Goal: Information Seeking & Learning: Learn about a topic

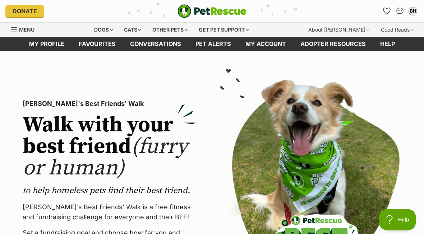
click at [221, 182] on div at bounding box center [315, 192] width 195 height 224
click at [107, 29] on div "Dogs" at bounding box center [103, 30] width 29 height 14
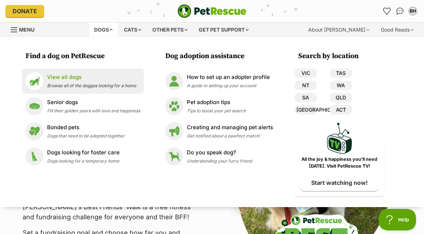
click at [85, 77] on p "View all dogs" at bounding box center [91, 77] width 89 height 8
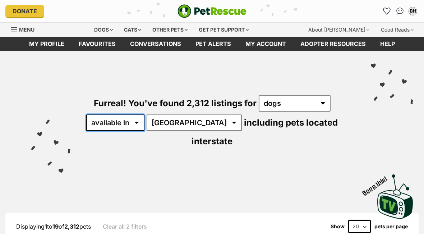
click at [129, 120] on select "available in located in" at bounding box center [115, 123] width 58 height 17
select select "disabled"
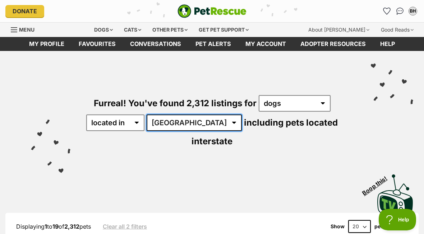
click at [186, 124] on select "Australia ACT NSW NT QLD SA TAS VIC WA" at bounding box center [194, 123] width 95 height 17
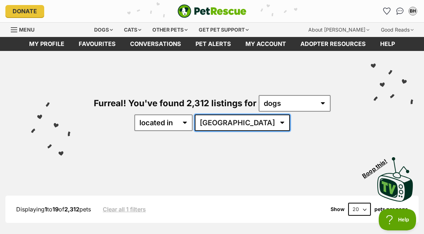
click at [262, 124] on select "Australia ACT NSW QLD SA TAS VIC WA" at bounding box center [242, 123] width 95 height 17
select select "VIC"
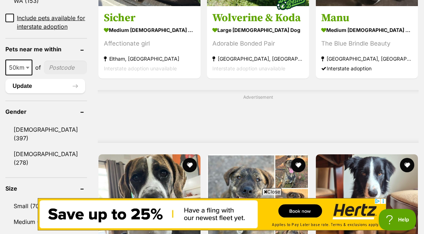
scroll to position [513, 0]
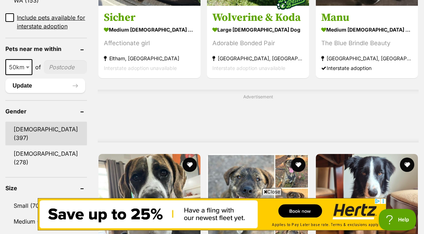
click at [40, 137] on link "Male (397)" at bounding box center [46, 134] width 82 height 24
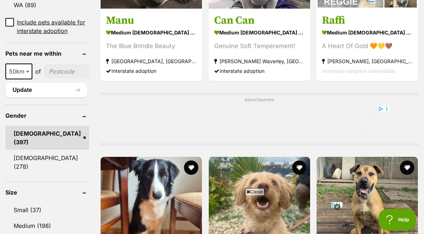
scroll to position [509, 0]
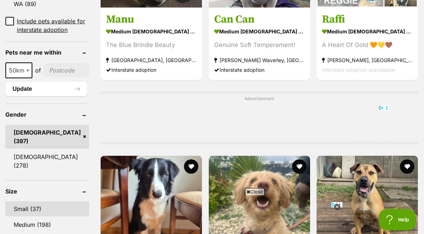
click at [23, 202] on link "Small (37)" at bounding box center [47, 209] width 84 height 15
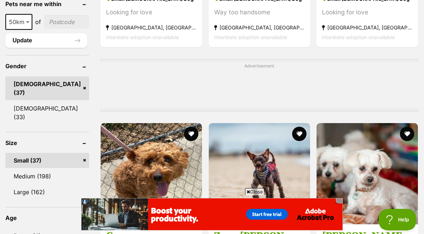
scroll to position [562, 0]
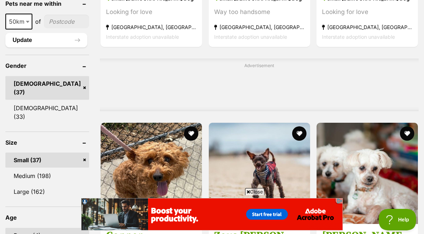
click at [30, 228] on link "Puppy (4)" at bounding box center [47, 235] width 84 height 15
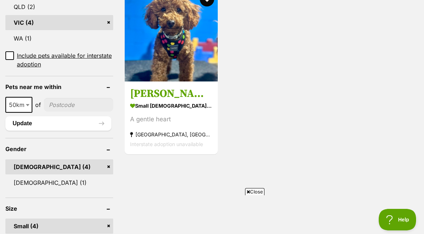
scroll to position [442, 0]
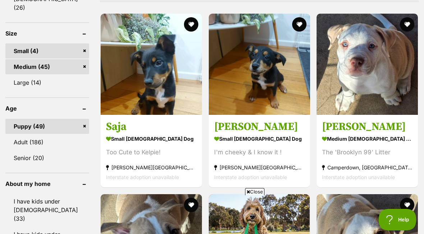
scroll to position [670, 0]
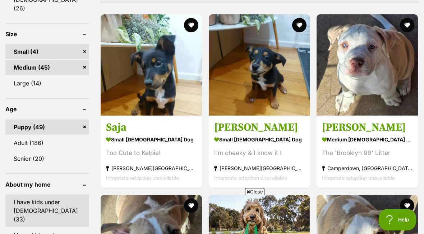
click at [43, 201] on link "I have kids under [DEMOGRAPHIC_DATA] (33)" at bounding box center [47, 211] width 84 height 32
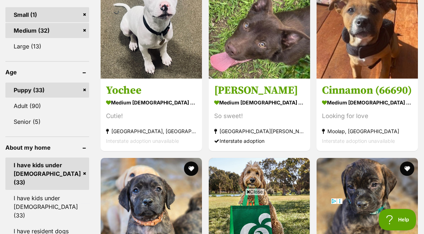
scroll to position [708, 0]
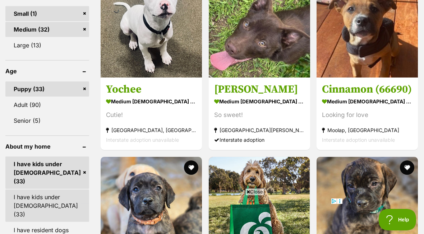
click at [53, 194] on link "I have kids under [DEMOGRAPHIC_DATA] (33)" at bounding box center [47, 206] width 84 height 32
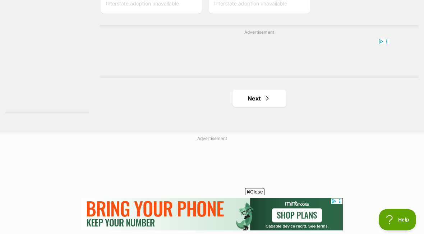
scroll to position [1635, 0]
click at [264, 102] on span "Next page" at bounding box center [267, 97] width 7 height 9
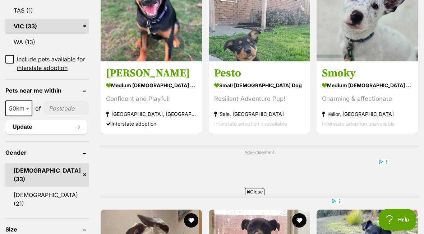
scroll to position [460, 0]
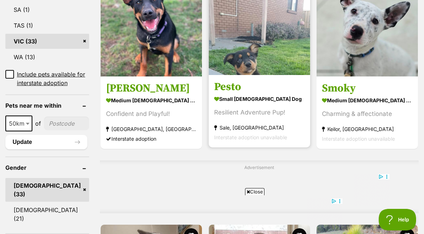
click at [217, 94] on h3 "Pesto" at bounding box center [259, 87] width 91 height 14
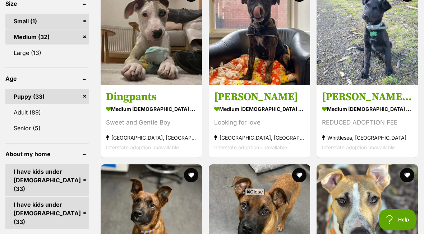
scroll to position [0, 0]
click at [28, 105] on link "Adult (89)" at bounding box center [47, 112] width 84 height 15
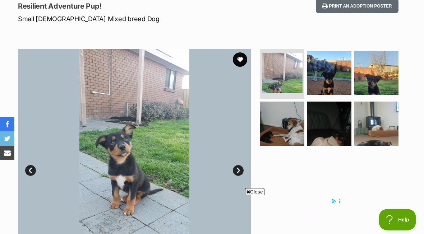
scroll to position [74, 0]
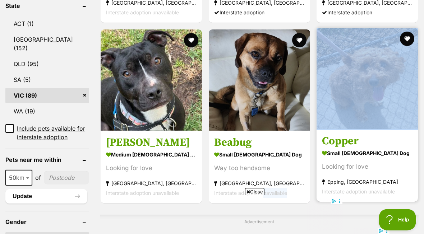
scroll to position [406, 0]
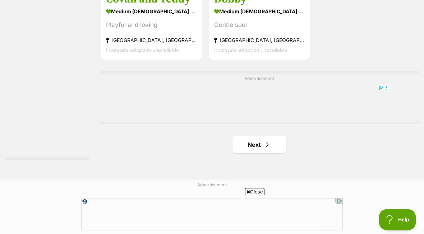
scroll to position [1586, 0]
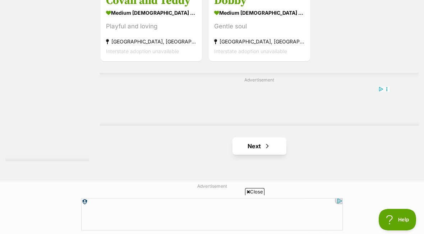
click at [264, 151] on span "Next page" at bounding box center [267, 146] width 7 height 9
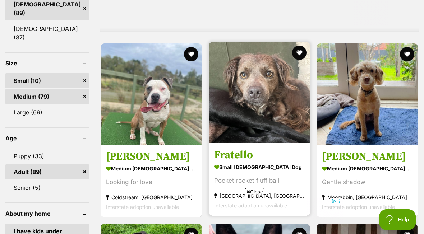
click at [230, 162] on h3 "Fratello" at bounding box center [259, 155] width 91 height 14
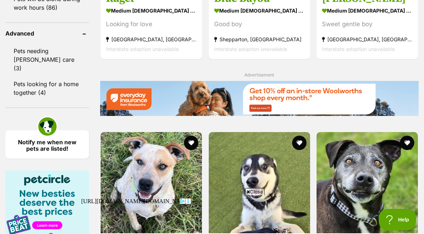
scroll to position [993, 0]
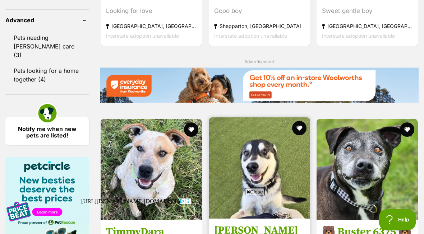
click at [253, 219] on img at bounding box center [259, 168] width 101 height 101
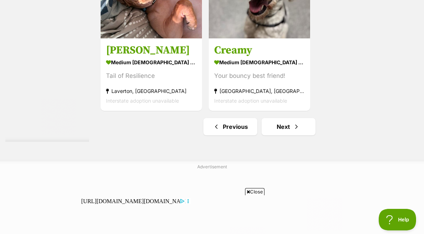
scroll to position [1609, 0]
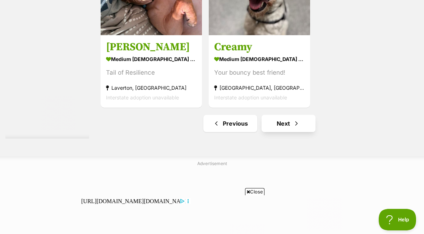
click at [273, 132] on link "Next" at bounding box center [289, 123] width 54 height 17
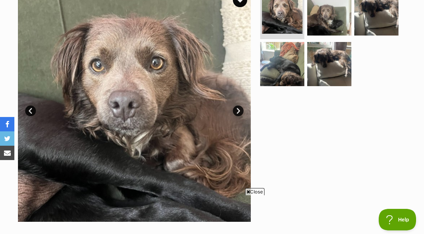
scroll to position [151, 0]
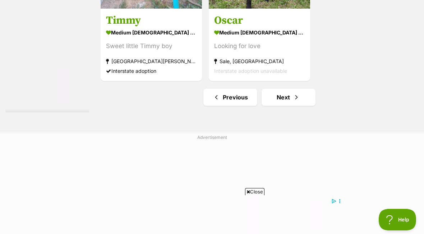
scroll to position [1710, 0]
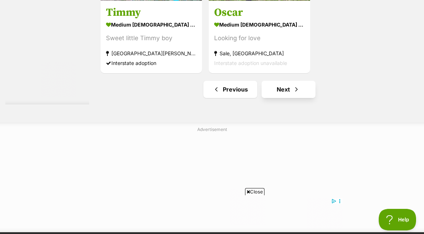
click at [281, 98] on link "Next" at bounding box center [289, 89] width 54 height 17
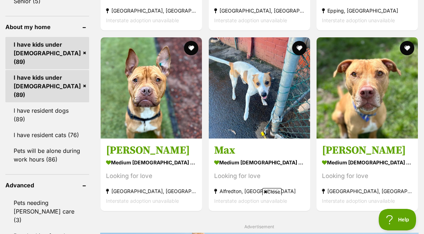
scroll to position [833, 0]
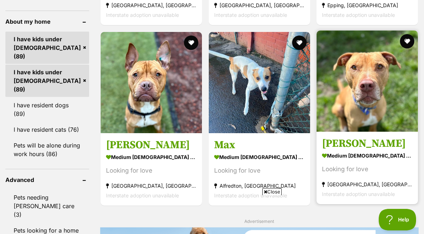
click at [398, 204] on link "[PERSON_NAME] medium [DEMOGRAPHIC_DATA] Dog Looking for love [GEOGRAPHIC_DATA],…" at bounding box center [367, 168] width 101 height 73
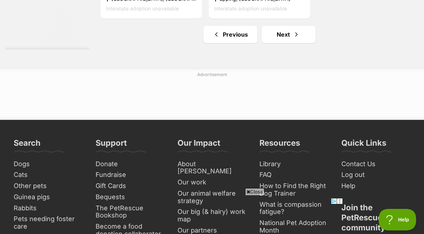
scroll to position [1700, 0]
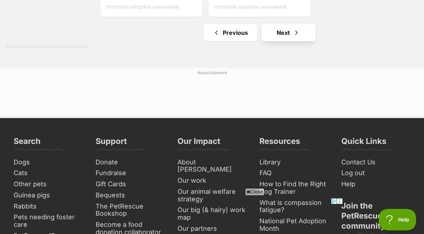
click at [276, 41] on link "Next" at bounding box center [289, 32] width 54 height 17
